Goal: Information Seeking & Learning: Learn about a topic

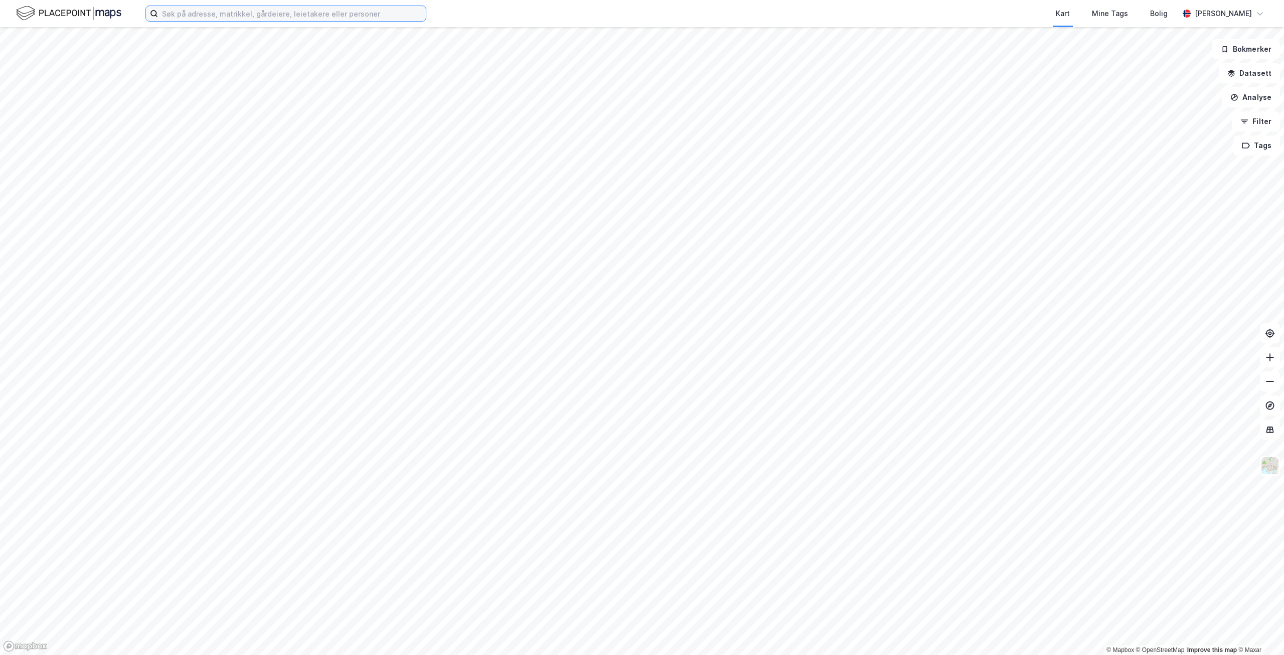
click at [168, 12] on input at bounding box center [292, 13] width 268 height 15
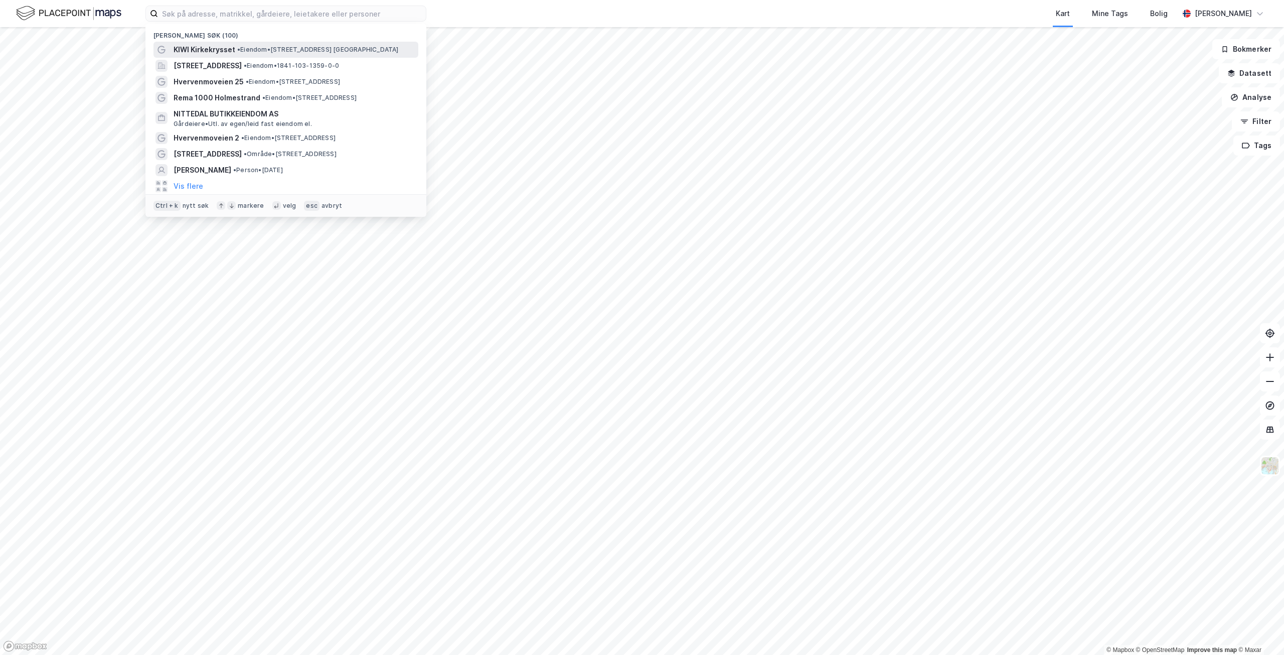
click at [205, 51] on span "KIWI Kirkekrysset" at bounding box center [205, 50] width 62 height 12
click at [189, 20] on input at bounding box center [292, 13] width 268 height 15
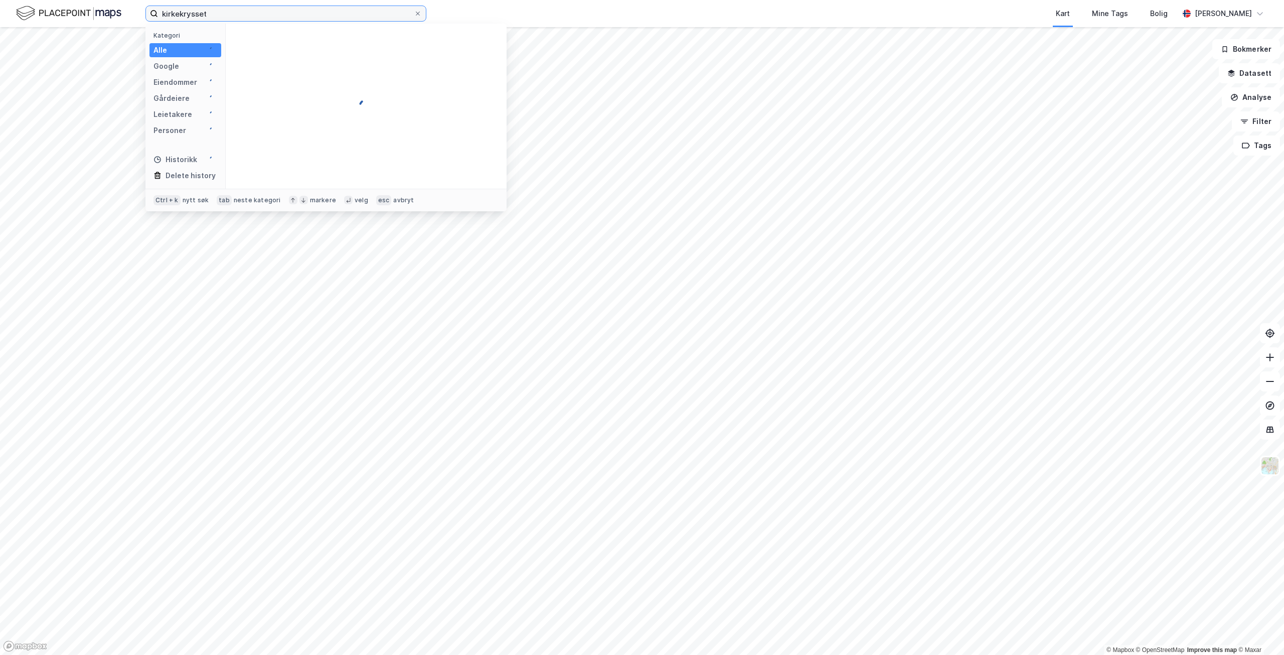
type input "kirkekrysset"
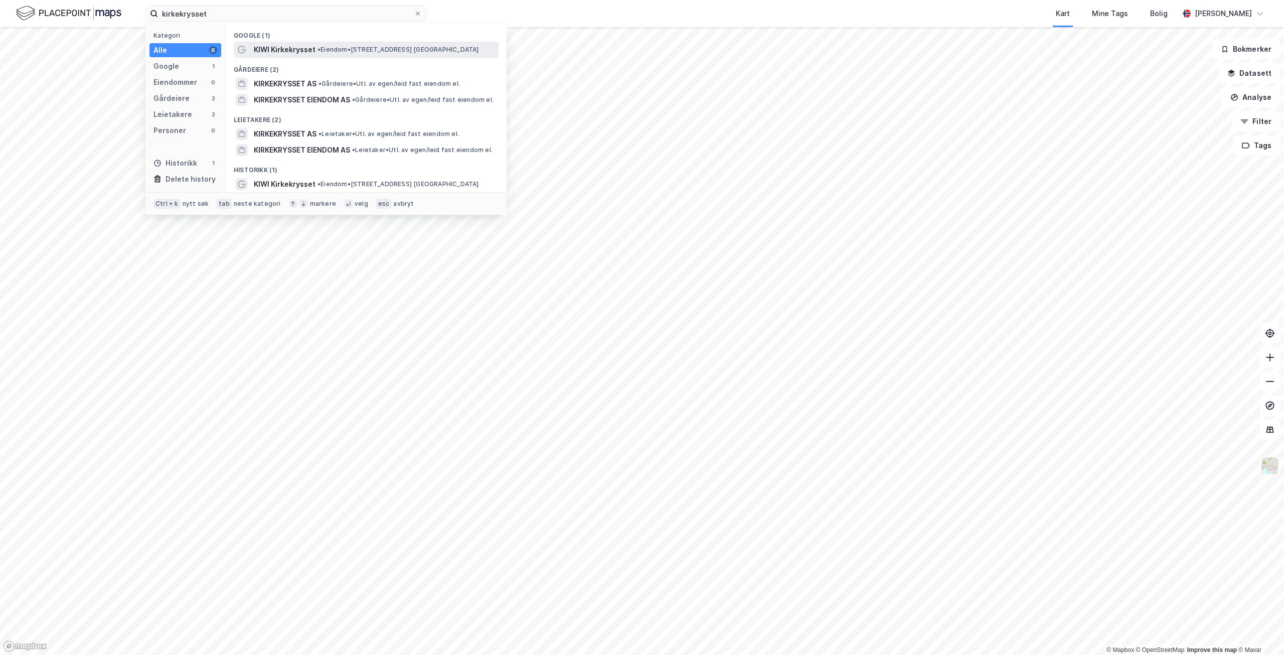
click at [293, 51] on span "KIWI Kirkekrysset" at bounding box center [285, 50] width 62 height 12
